Goal: Task Accomplishment & Management: Manage account settings

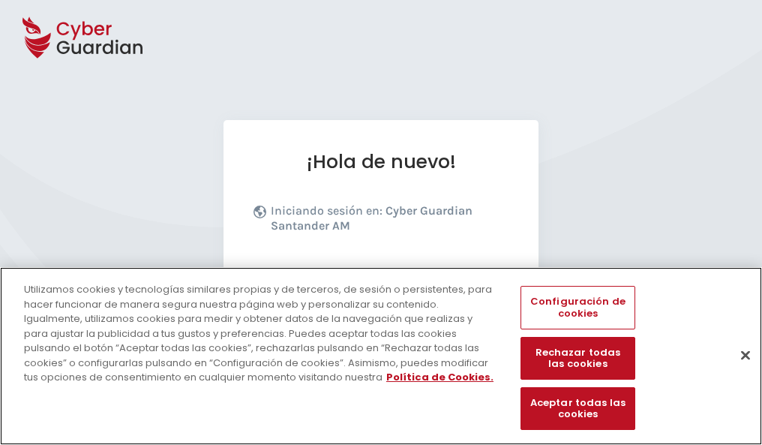
scroll to position [184, 0]
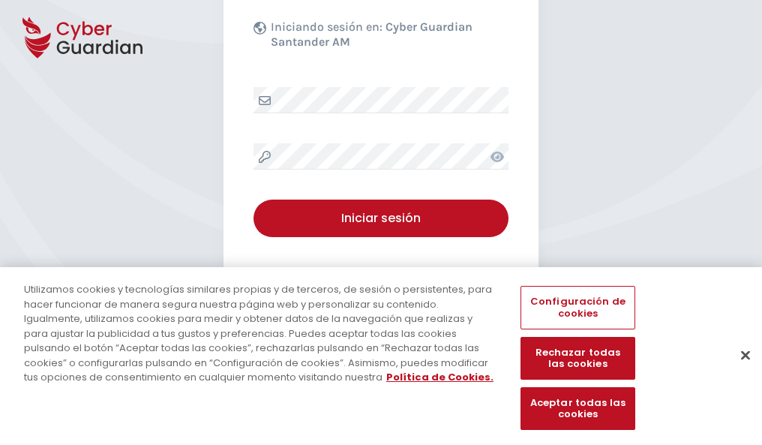
click at [738, 370] on button "Cerrar" at bounding box center [745, 354] width 33 height 33
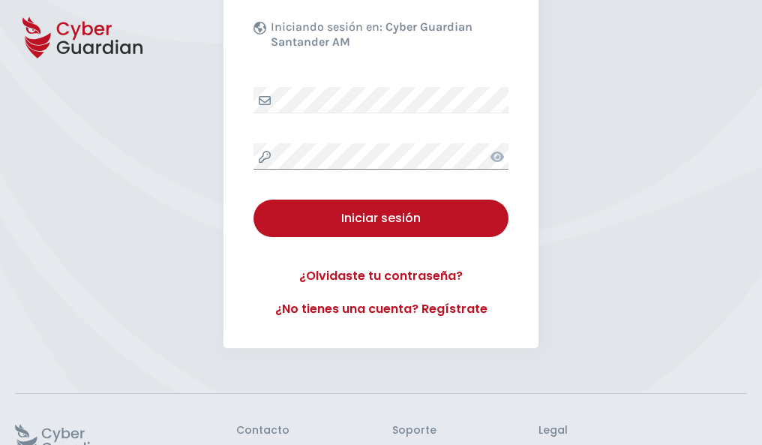
scroll to position [292, 0]
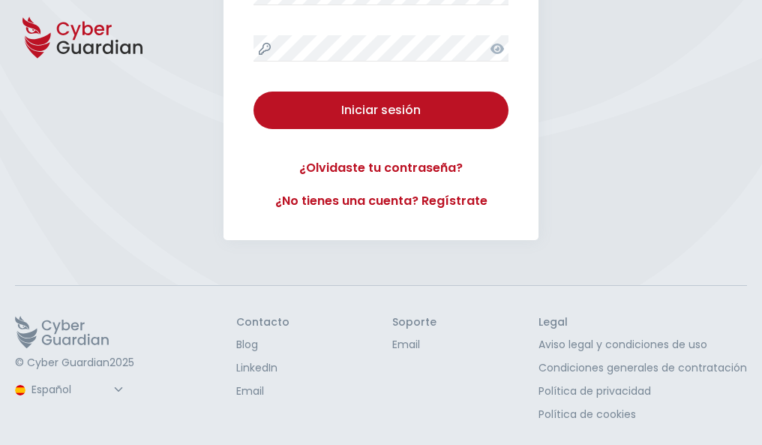
click at [253, 91] on button "Iniciar sesión" at bounding box center [380, 109] width 255 height 37
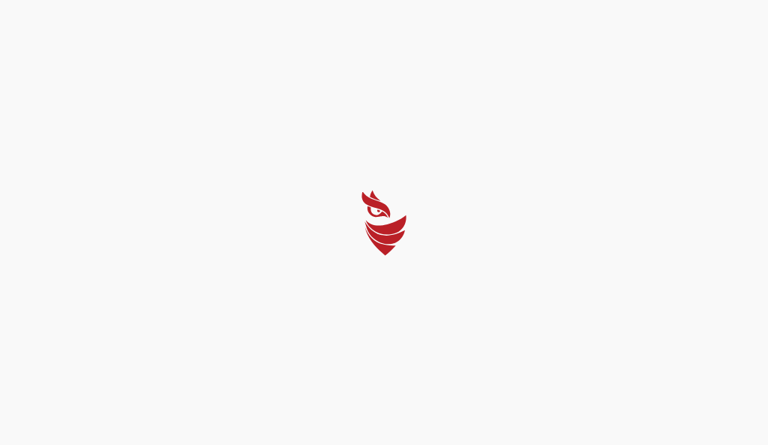
select select "Português (BR)"
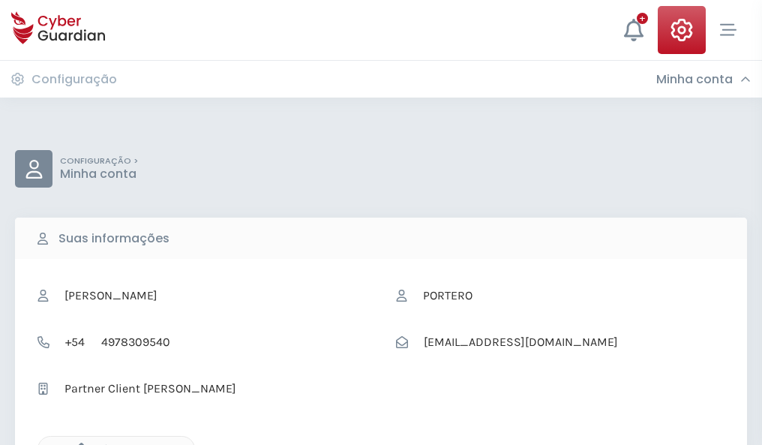
click at [77, 443] on icon "button" at bounding box center [77, 448] width 13 height 13
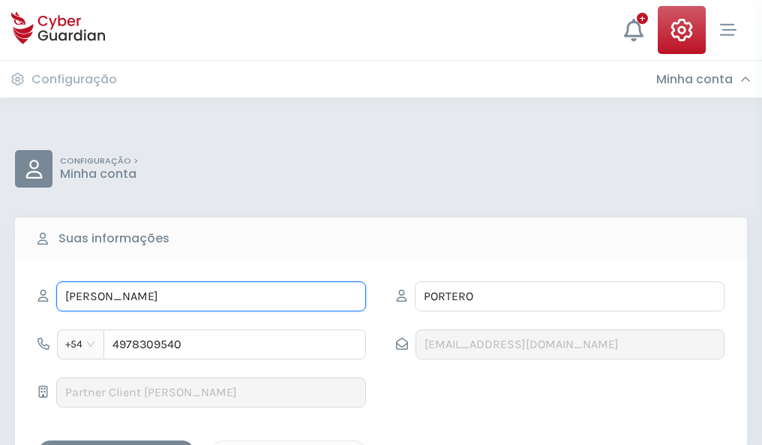
click at [211, 296] on input "CRISTINA" at bounding box center [211, 296] width 310 height 30
type input "C"
type input "Vicente"
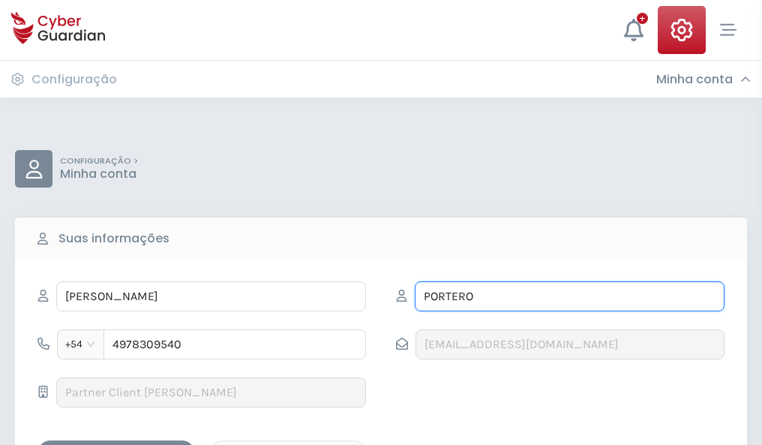
click at [569, 296] on input "PORTERO" at bounding box center [570, 296] width 310 height 30
type input "P"
type input "Trujillo"
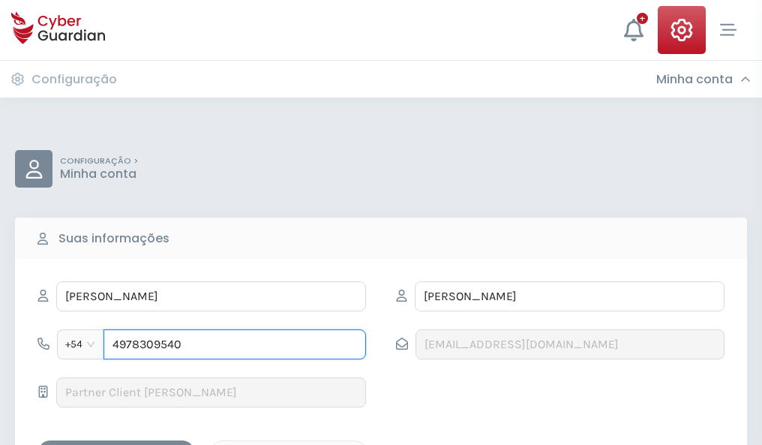
click at [235, 344] on input "4978309540" at bounding box center [234, 344] width 262 height 30
type input "4"
type input "4806703929"
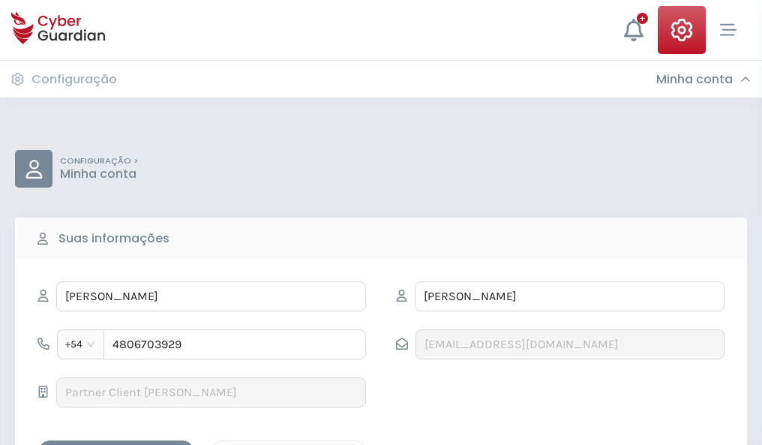
click at [116, 444] on div "Salvar alterações" at bounding box center [116, 453] width 135 height 19
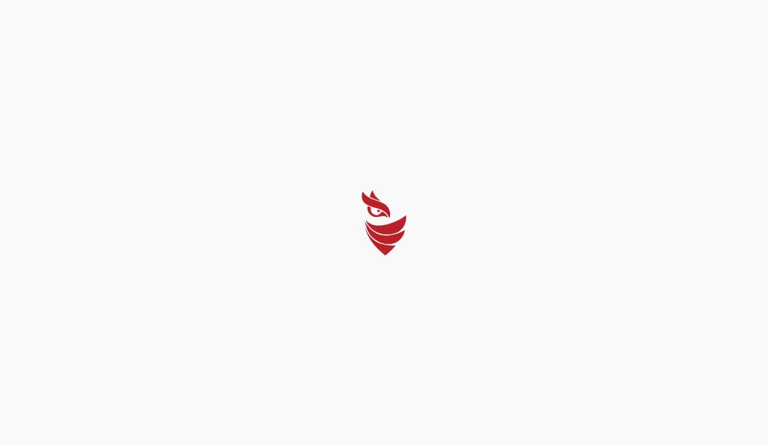
select select "Português (BR)"
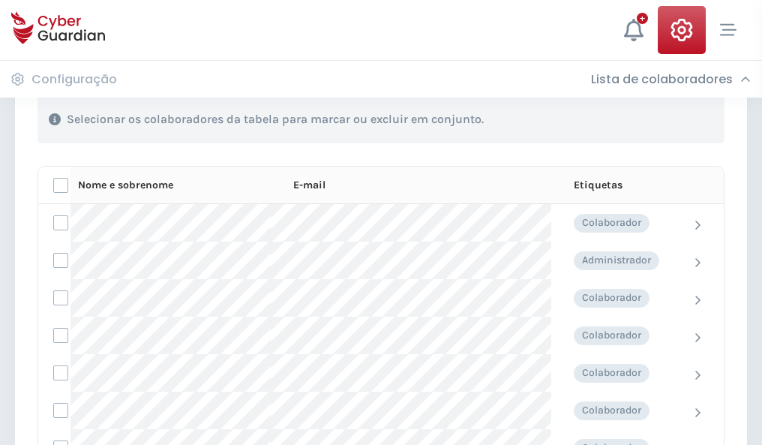
scroll to position [642, 0]
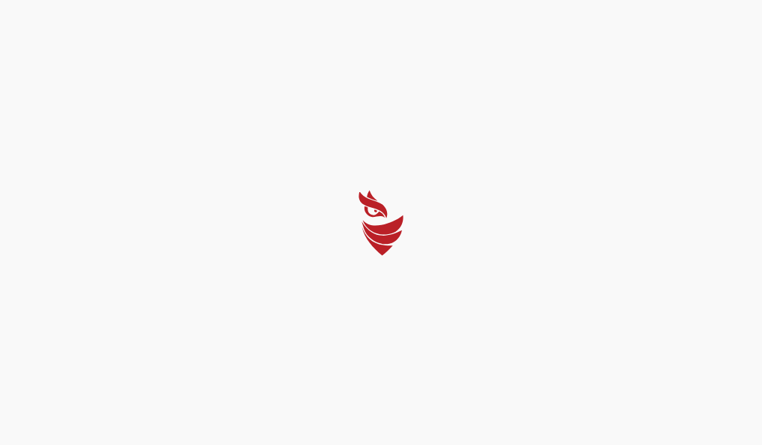
select select "Português (BR)"
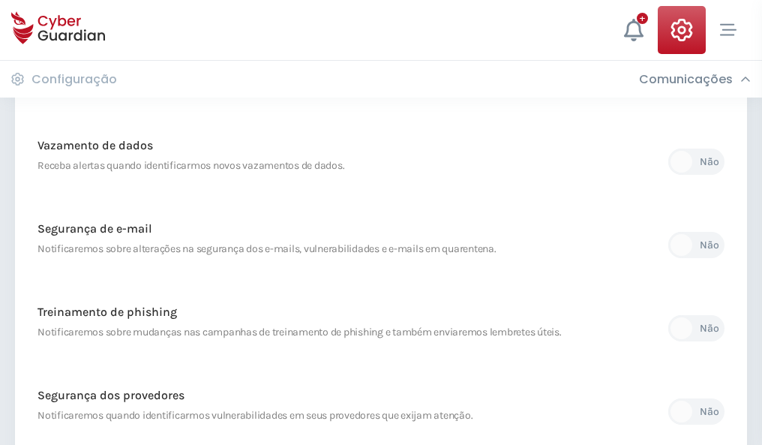
scroll to position [789, 0]
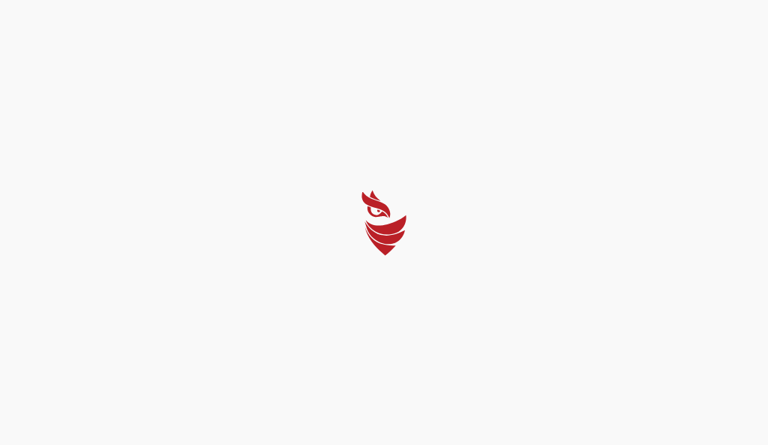
select select "Português (BR)"
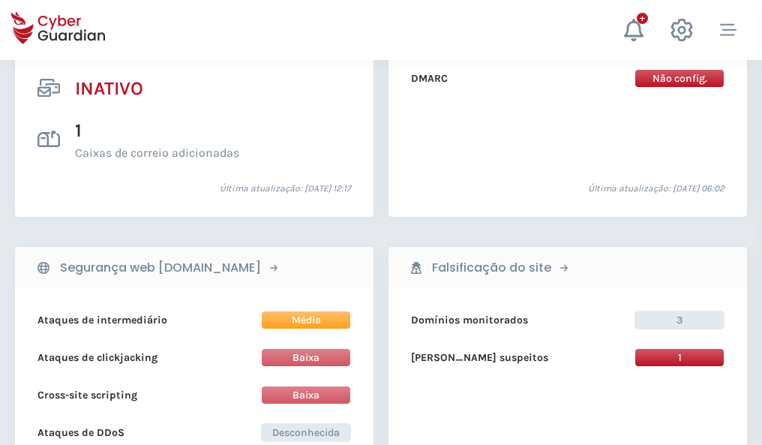
scroll to position [1486, 0]
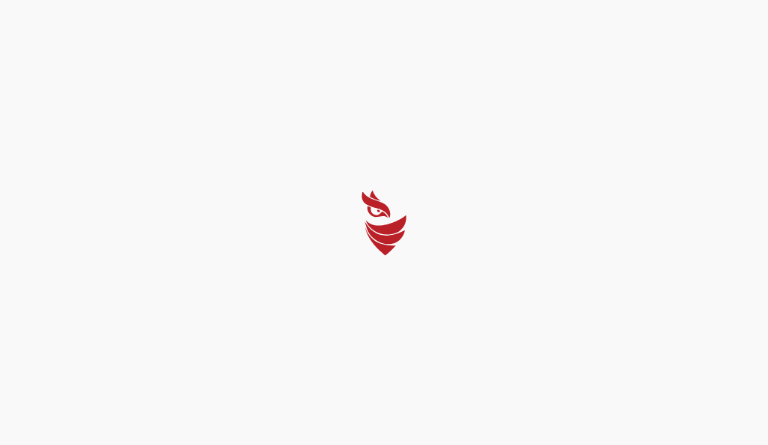
select select "Português (BR)"
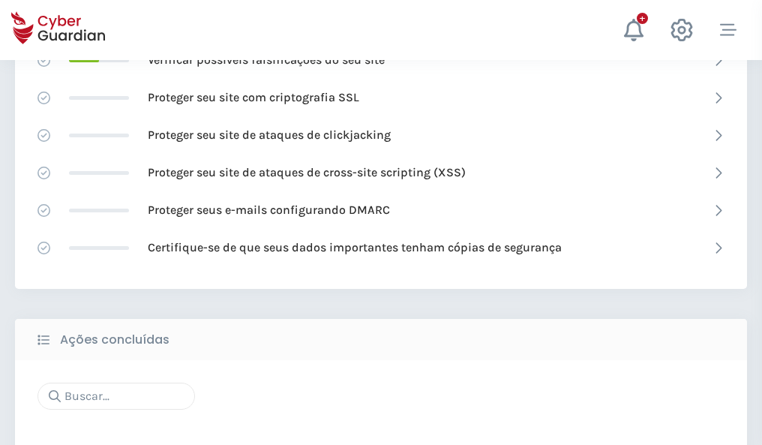
scroll to position [999, 0]
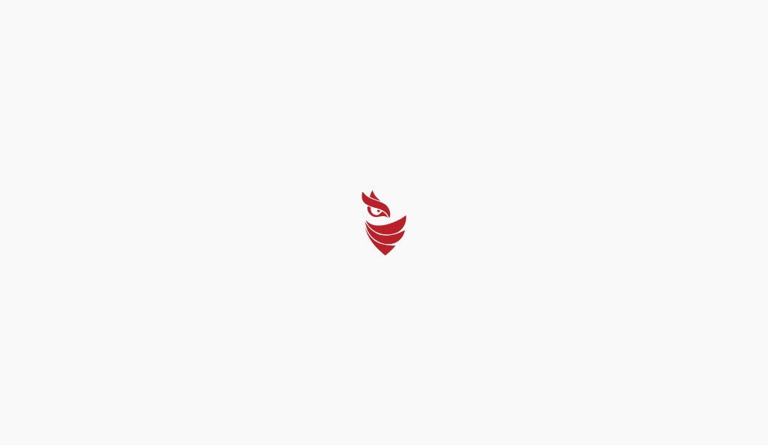
select select "Português (BR)"
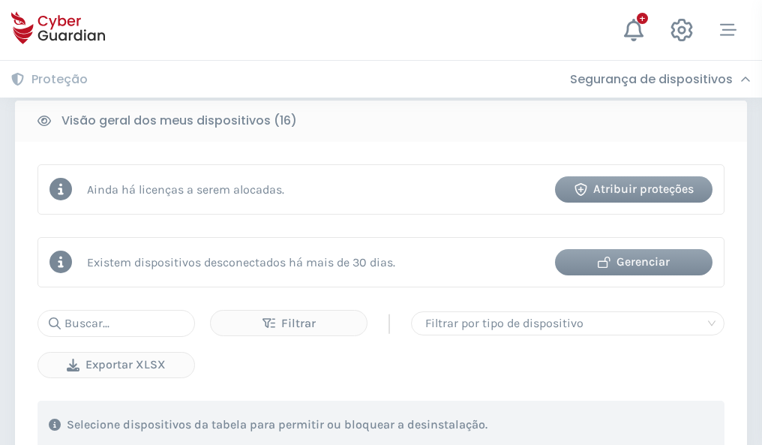
scroll to position [1397, 0]
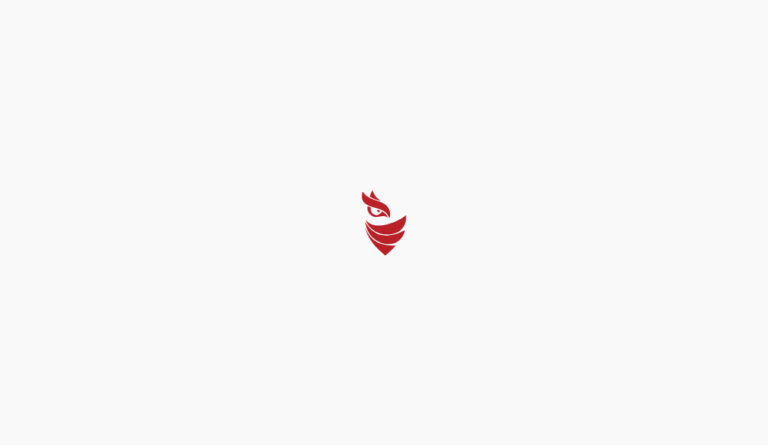
select select "Português (BR)"
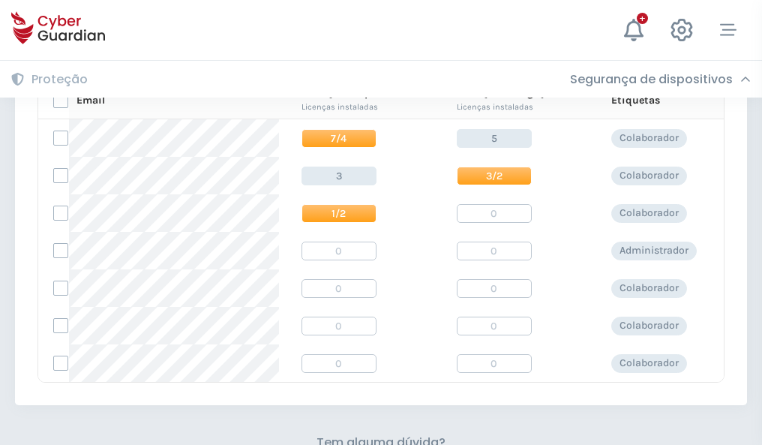
scroll to position [643, 0]
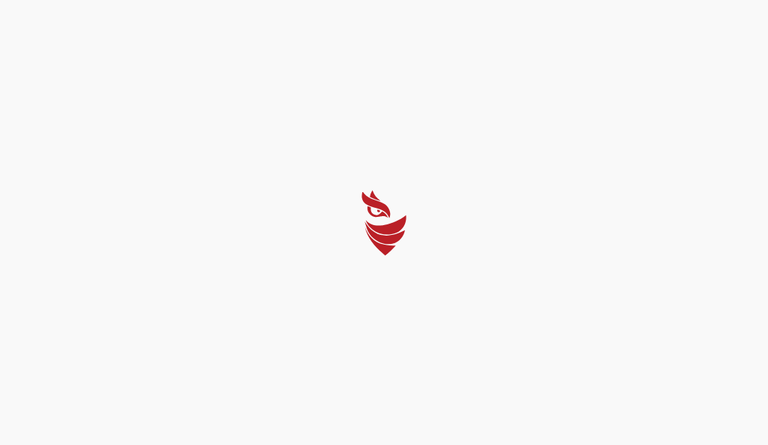
select select "Português (BR)"
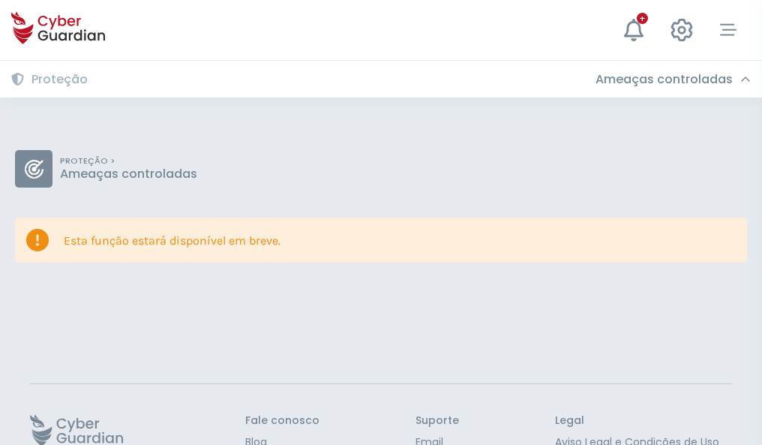
scroll to position [97, 0]
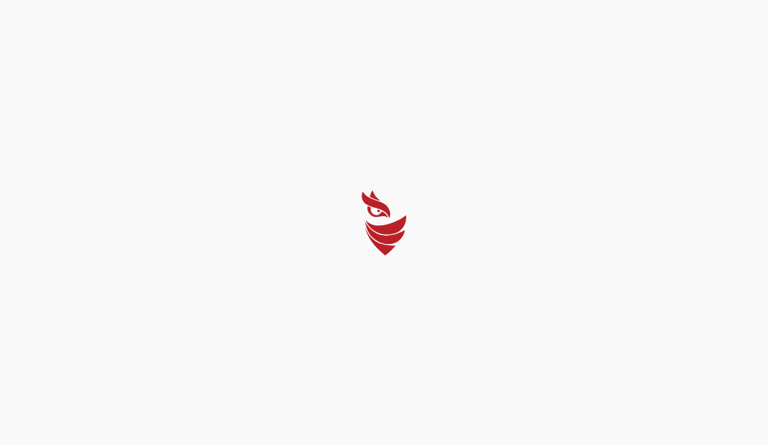
select select "Português (BR)"
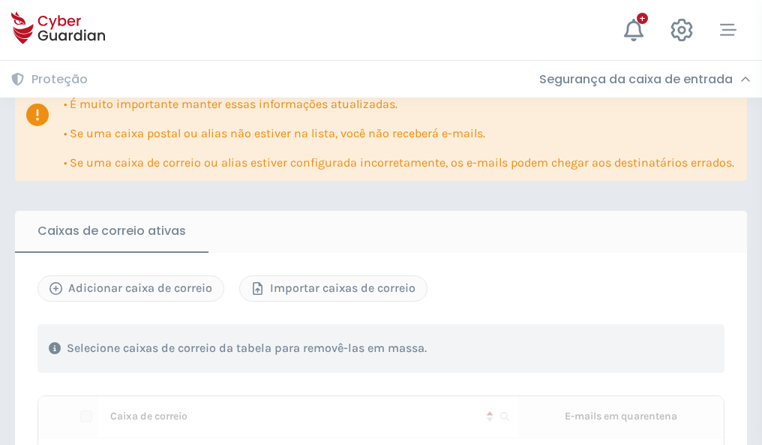
scroll to position [915, 0]
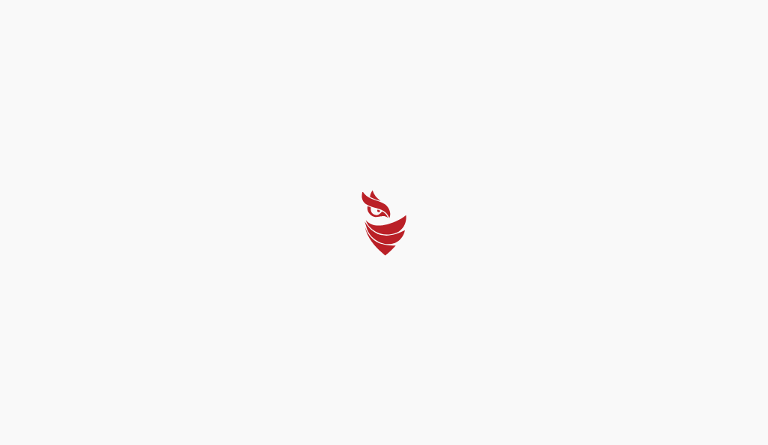
select select "Português (BR)"
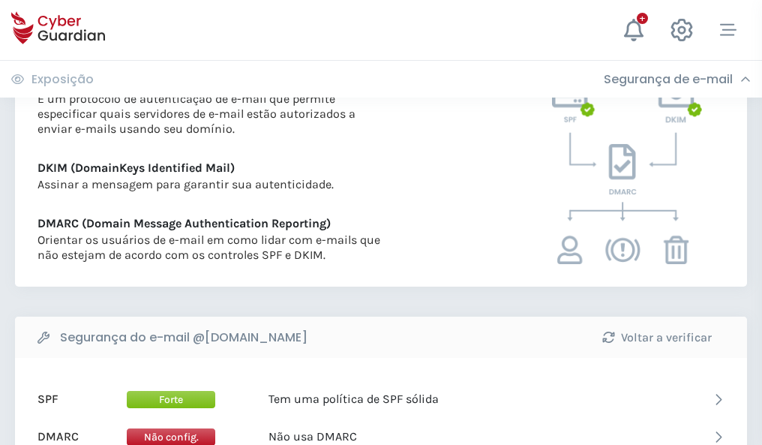
scroll to position [809, 0]
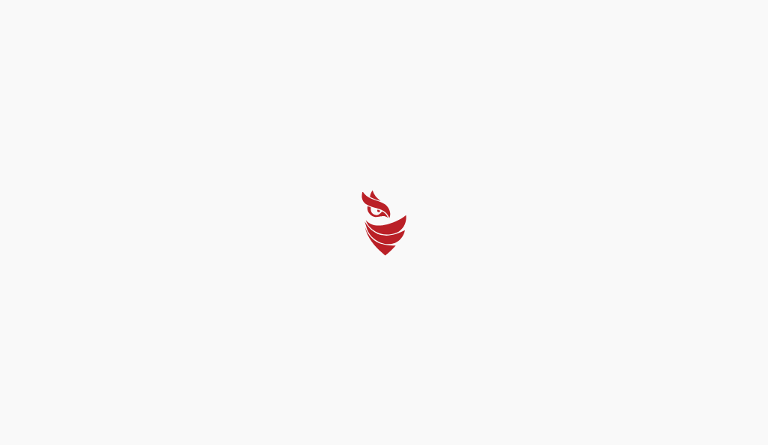
select select "Português (BR)"
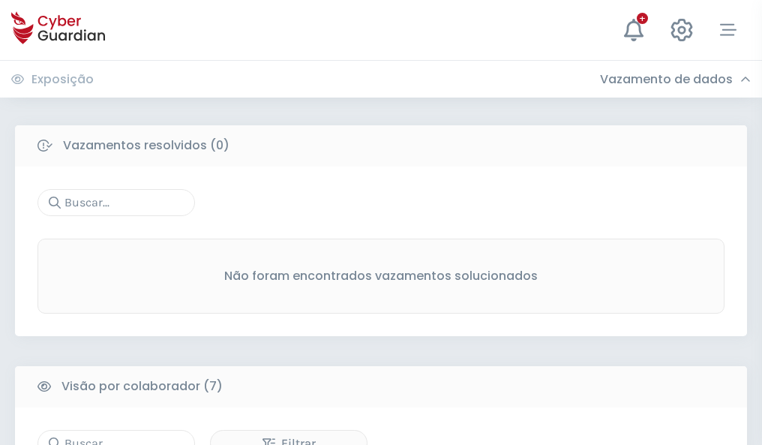
scroll to position [1240, 0]
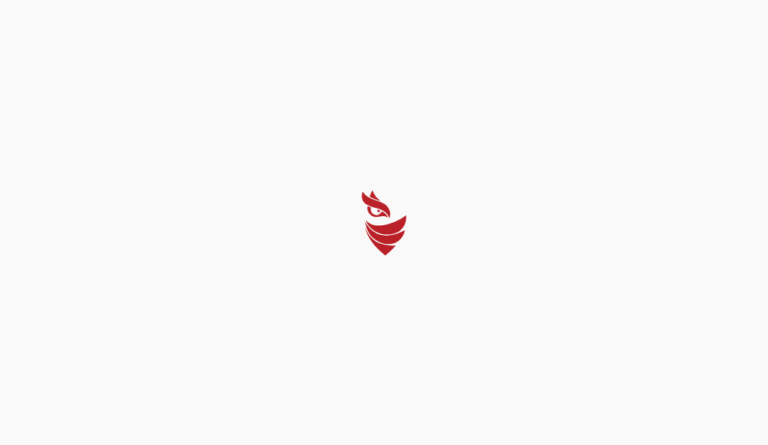
select select "Português (BR)"
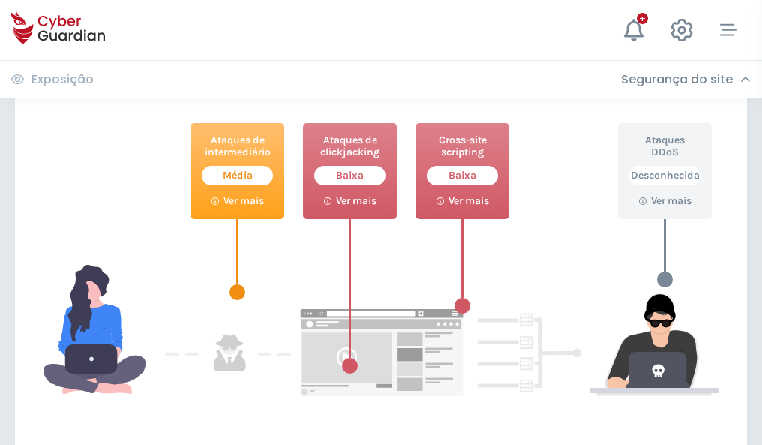
scroll to position [816, 0]
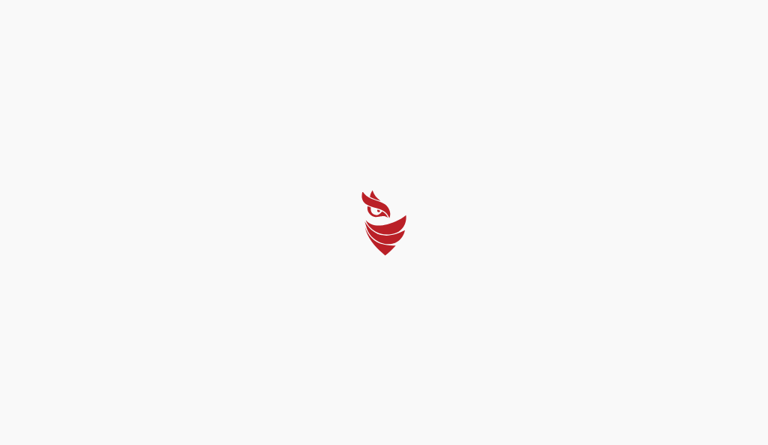
select select "Português (BR)"
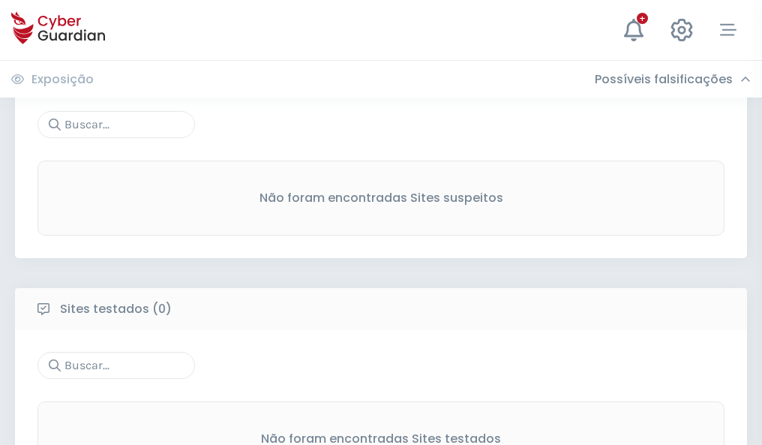
scroll to position [784, 0]
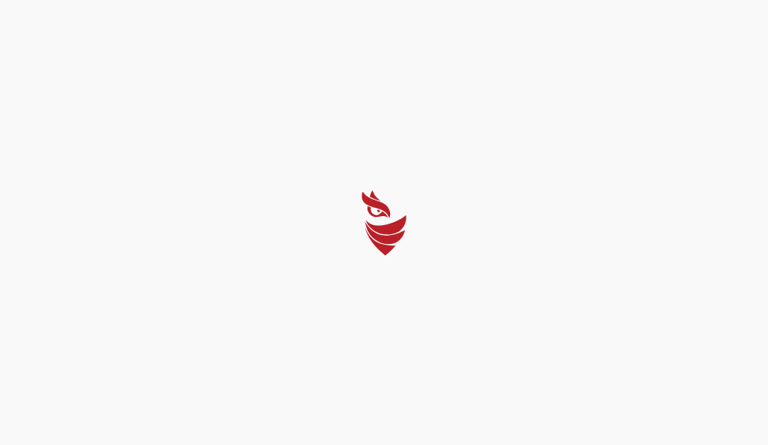
select select "Português (BR)"
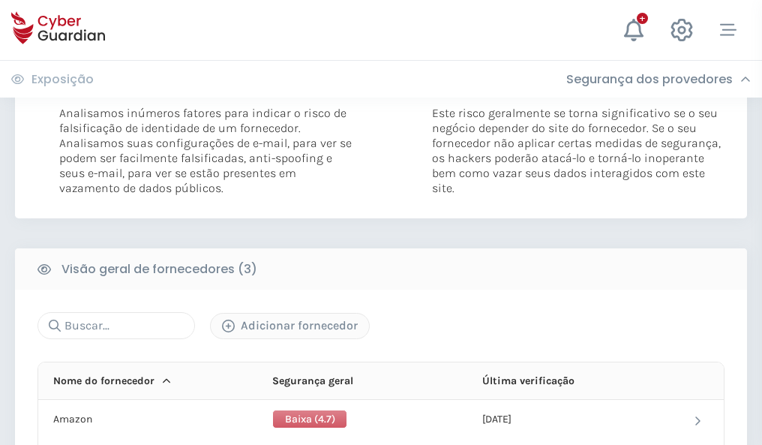
scroll to position [839, 0]
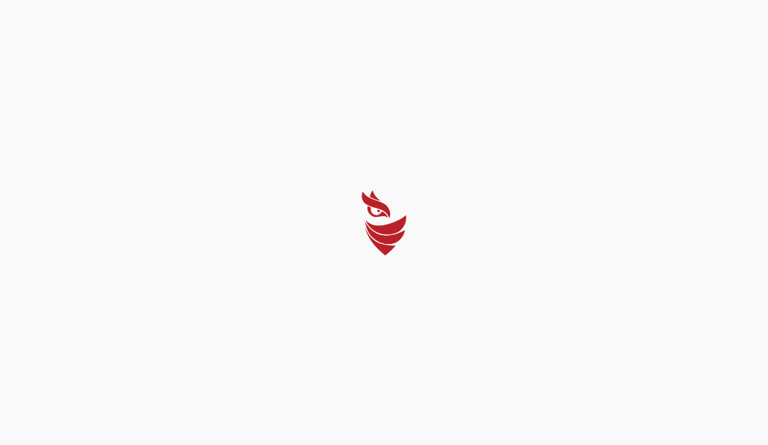
select select "Português (BR)"
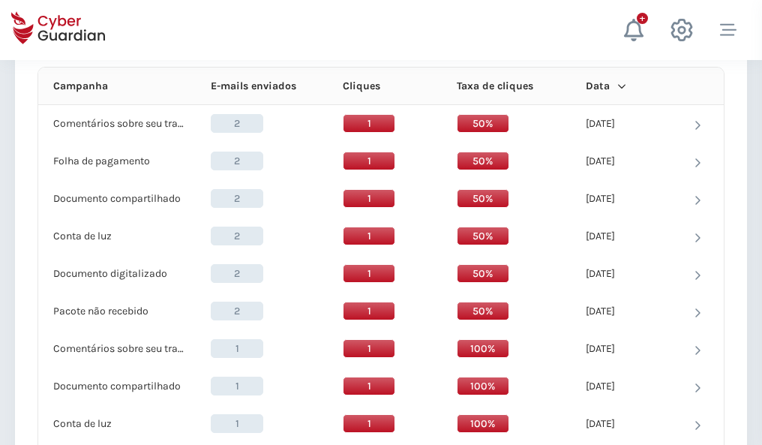
scroll to position [1344, 0]
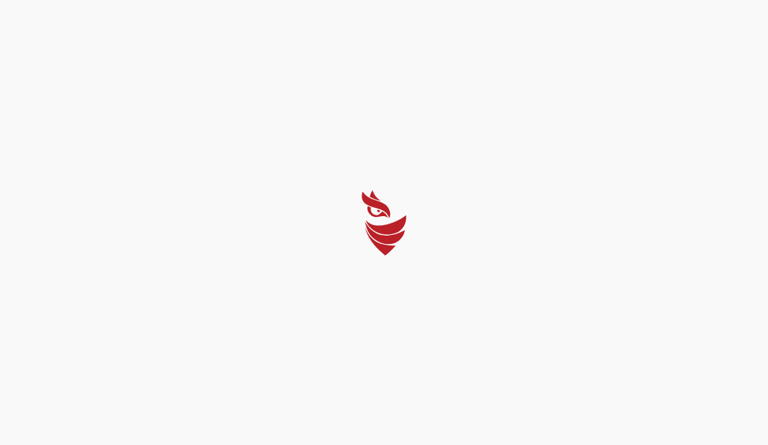
select select "Português (BR)"
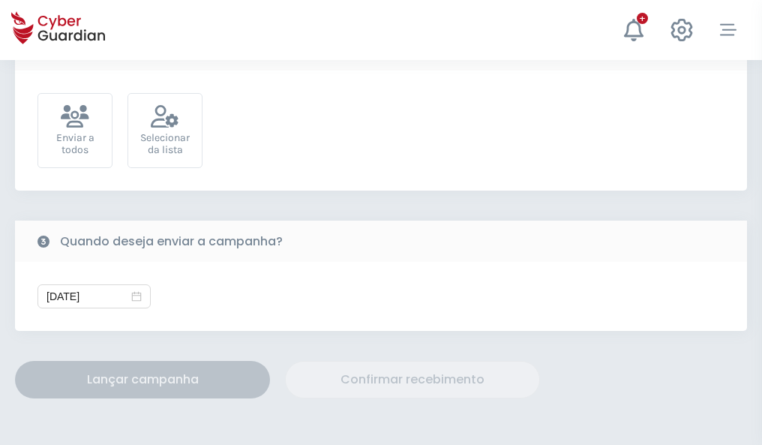
scroll to position [549, 0]
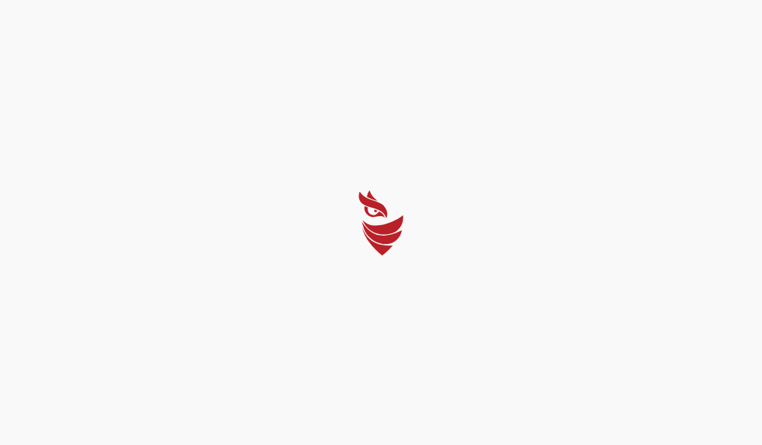
select select "Português (BR)"
